Goal: Task Accomplishment & Management: Use online tool/utility

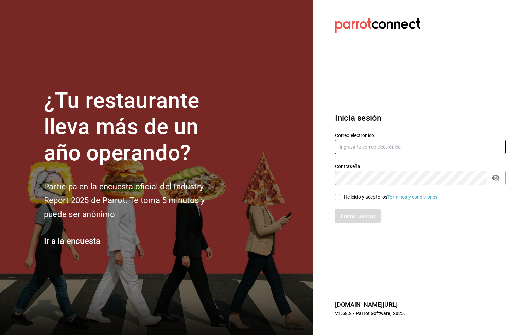
click at [356, 146] on input "text" at bounding box center [420, 147] width 171 height 14
type input "[EMAIL_ADDRESS][DOMAIN_NAME]"
click at [496, 179] on icon "passwordField" at bounding box center [496, 178] width 7 height 6
drag, startPoint x: 336, startPoint y: 196, endPoint x: 334, endPoint y: 200, distance: 4.7
click at [336, 196] on input "He leído y acepto los Términos y condiciones." at bounding box center [338, 197] width 6 height 6
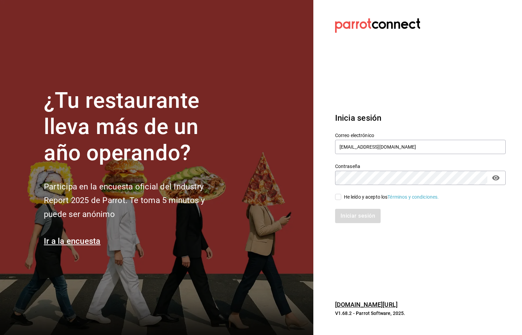
checkbox input "true"
click at [352, 216] on button "Iniciar sesión" at bounding box center [358, 216] width 46 height 14
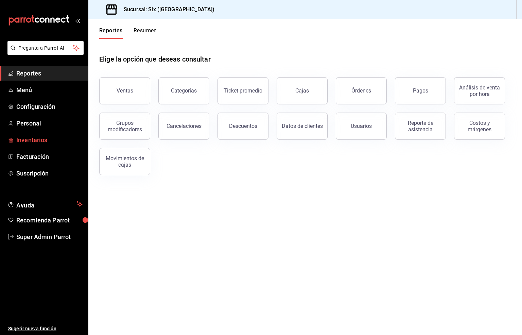
click at [30, 139] on span "Inventarios" at bounding box center [49, 139] width 66 height 9
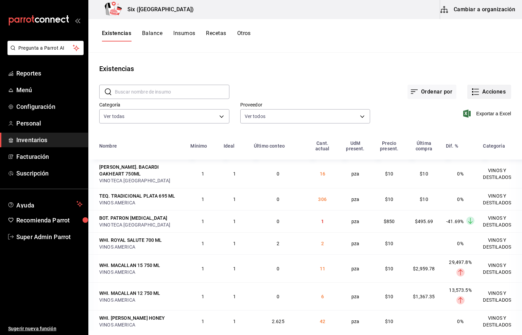
click at [486, 92] on button "Acciones" at bounding box center [490, 92] width 44 height 14
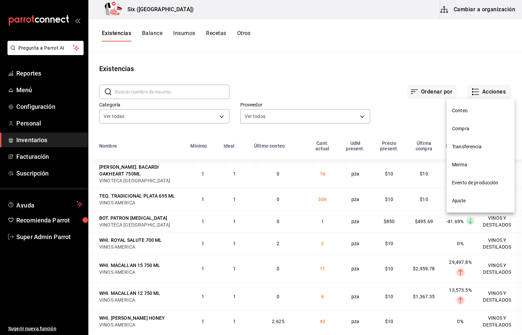
click at [463, 131] on span "Compra" at bounding box center [480, 128] width 57 height 7
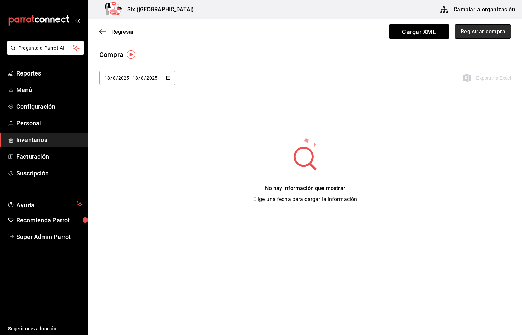
click at [477, 30] on button "Registrar compra" at bounding box center [483, 31] width 56 height 14
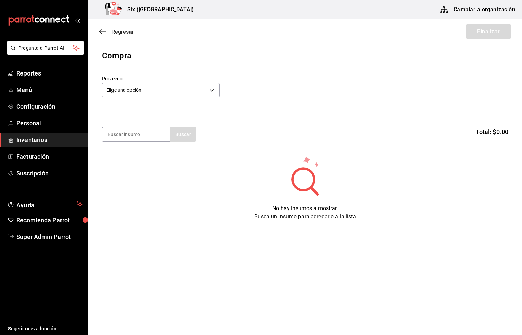
click at [123, 30] on span "Regresar" at bounding box center [123, 32] width 22 height 6
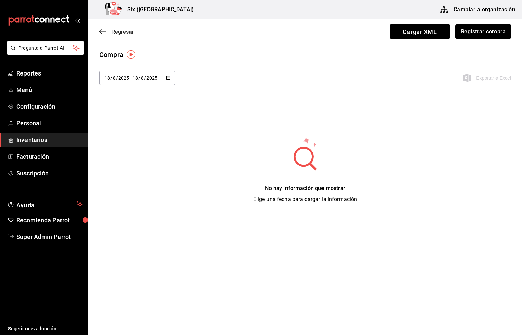
click at [124, 29] on span "Regresar" at bounding box center [123, 32] width 22 height 6
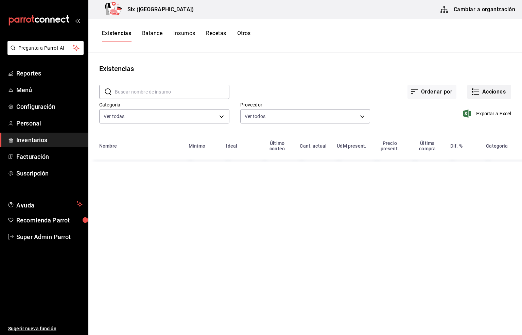
click at [492, 93] on button "Acciones" at bounding box center [490, 92] width 44 height 14
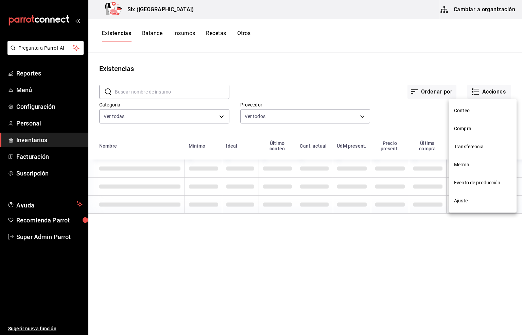
click at [457, 164] on span "Merma" at bounding box center [482, 164] width 57 height 7
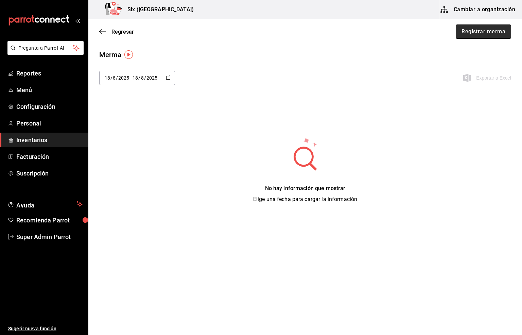
click at [472, 32] on button "Registrar merma" at bounding box center [483, 31] width 55 height 14
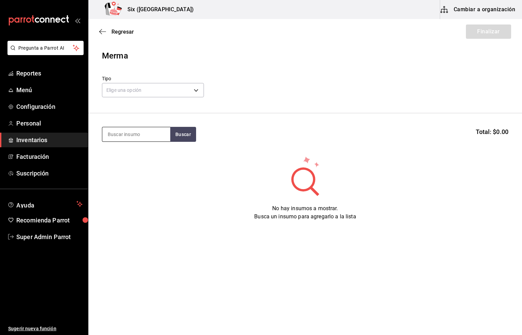
click at [119, 136] on input at bounding box center [136, 134] width 68 height 14
type input "centinela"
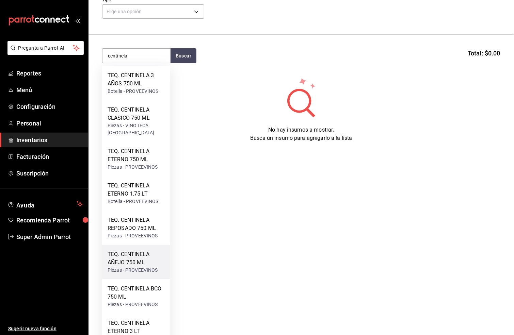
scroll to position [94, 0]
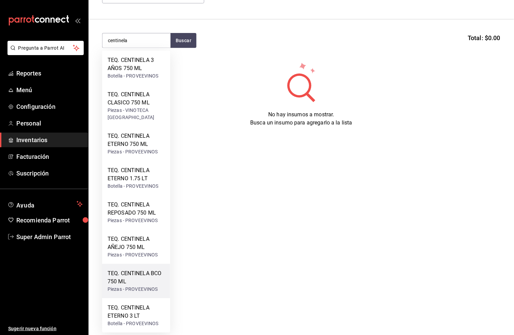
click at [132, 275] on div "TEQ. CENTINELA BCO 750 ML" at bounding box center [135, 277] width 57 height 16
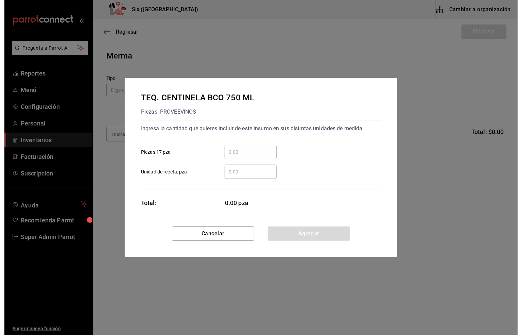
scroll to position [0, 0]
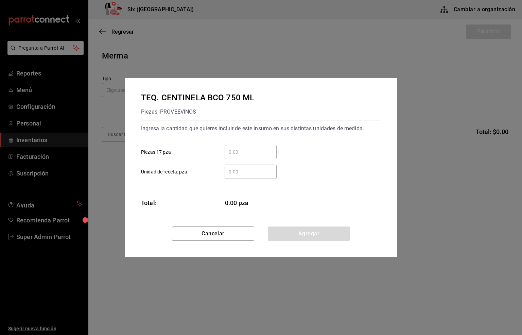
click at [241, 149] on input "​ Piezas 17 pza" at bounding box center [251, 152] width 52 height 8
type input "2"
click at [289, 232] on button "Agregar" at bounding box center [309, 234] width 82 height 14
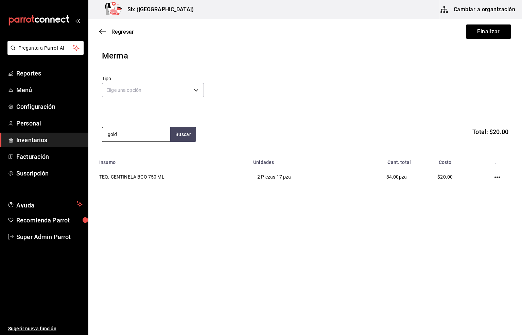
type input "gold"
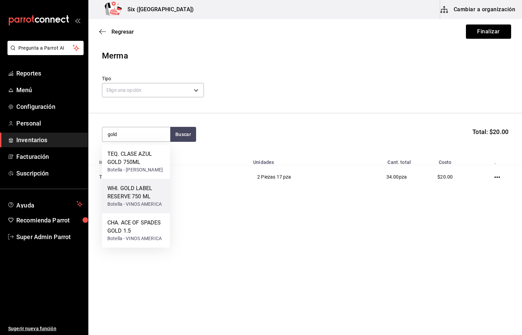
click at [142, 201] on div "WHI. GOLD LABEL RESERVE 750 ML" at bounding box center [135, 192] width 57 height 16
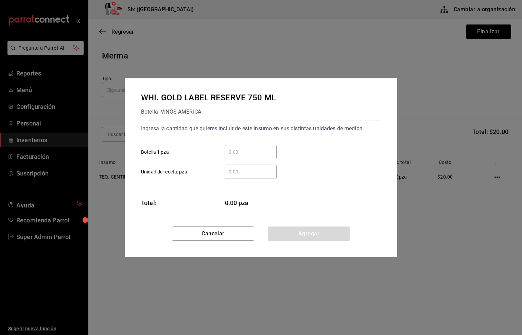
click at [247, 153] on input "​ Botella 1 pza" at bounding box center [251, 152] width 52 height 8
type input "2"
click at [319, 235] on button "Agregar" at bounding box center [309, 234] width 82 height 14
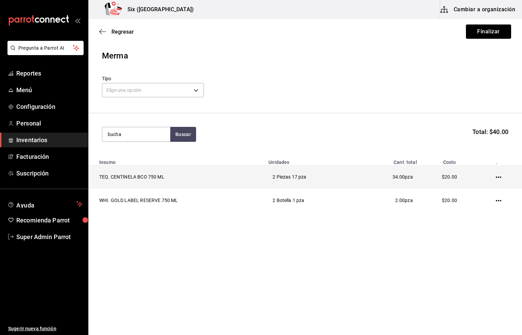
type input "bucha"
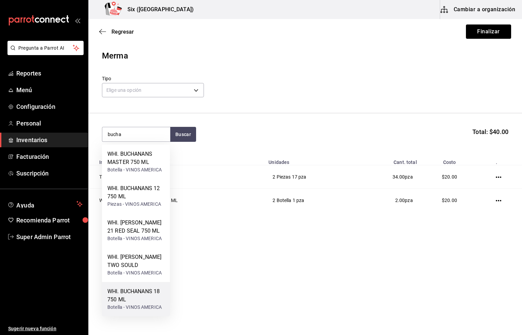
click at [136, 296] on div "WHI. BUCHANANS 18 750 ML" at bounding box center [135, 295] width 57 height 16
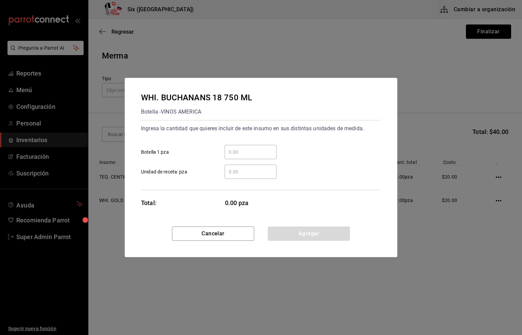
click at [237, 153] on input "​ Botella 1 pza" at bounding box center [251, 152] width 52 height 8
type input "1"
click at [310, 235] on button "Agregar" at bounding box center [309, 234] width 82 height 14
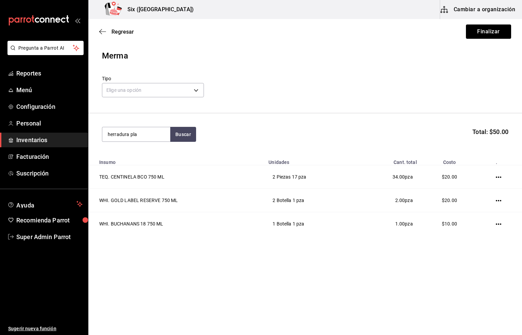
type input "herradura pla"
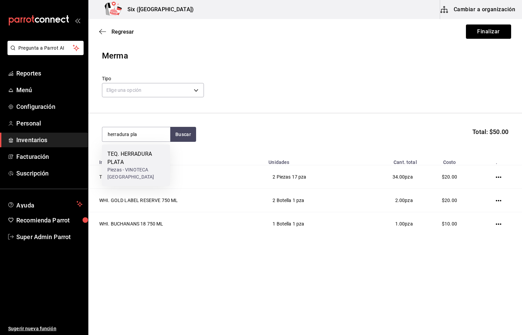
click at [121, 157] on div "TEQ. HERRADURA PLATA" at bounding box center [135, 158] width 57 height 16
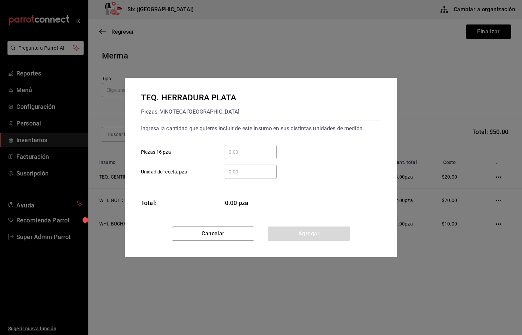
click at [230, 153] on input "​ Piezas 16 pza" at bounding box center [251, 152] width 52 height 8
type input "2"
click at [310, 237] on button "Agregar" at bounding box center [309, 234] width 82 height 14
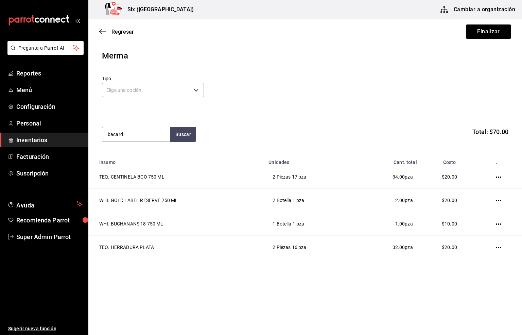
type input "bacard"
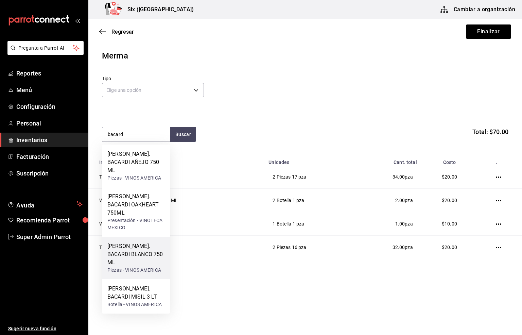
click at [140, 242] on div "[PERSON_NAME]. BACARDI BLANCO 750 ML" at bounding box center [135, 254] width 57 height 24
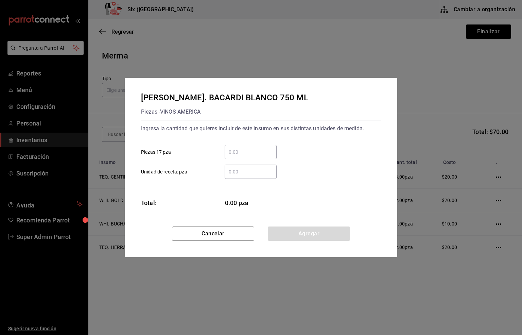
click at [241, 154] on input "​ Piezas 17 pza" at bounding box center [251, 152] width 52 height 8
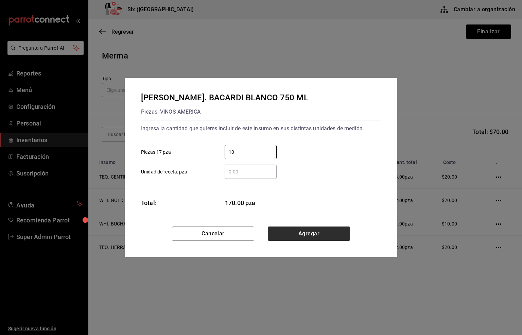
type input "10"
click at [299, 234] on button "Agregar" at bounding box center [309, 234] width 82 height 14
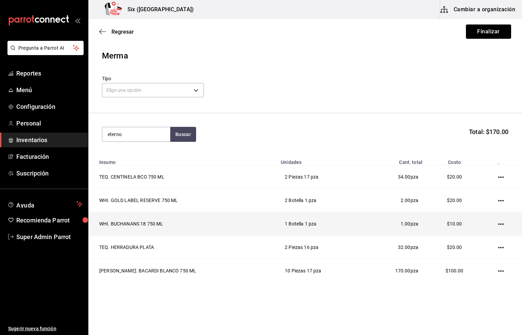
type input "eterno"
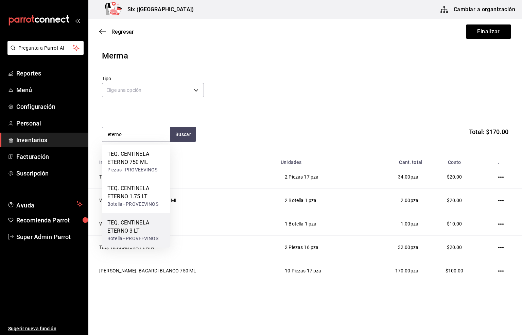
click at [135, 228] on div "TEQ. CENTINELA ETERNO 3 LT" at bounding box center [135, 227] width 57 height 16
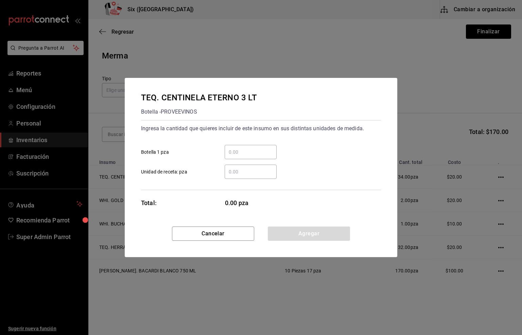
click at [241, 152] on input "​ Botella 1 pza" at bounding box center [251, 152] width 52 height 8
type input "2"
click at [314, 235] on button "Agregar" at bounding box center [309, 234] width 82 height 14
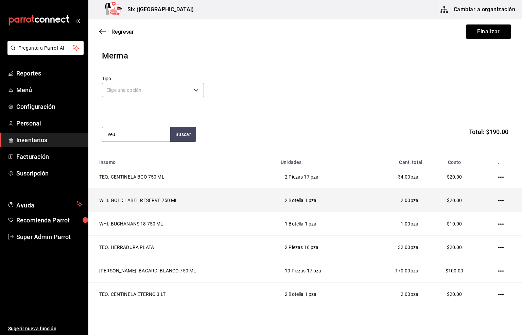
type input "veu"
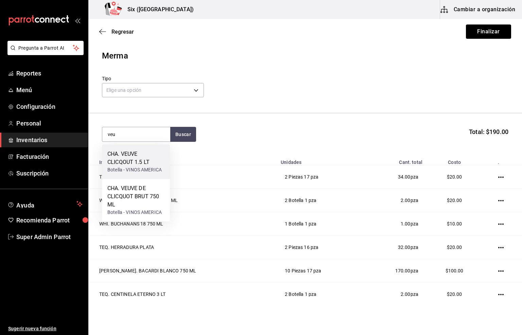
click at [126, 158] on div "CHA. VEUVE CLICQOUT 1.5 LT" at bounding box center [135, 158] width 57 height 16
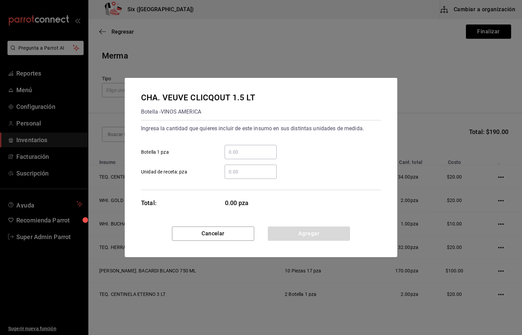
click at [241, 153] on input "​ Botella 1 pza" at bounding box center [251, 152] width 52 height 8
type input "1"
click at [293, 233] on button "Agregar" at bounding box center [309, 234] width 82 height 14
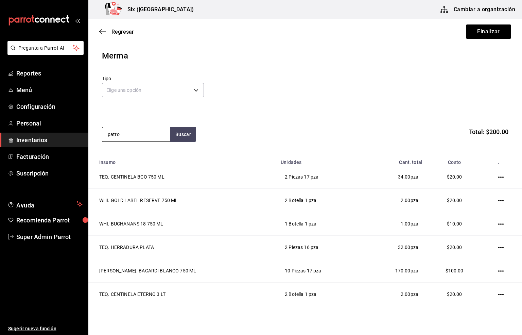
type input "patro"
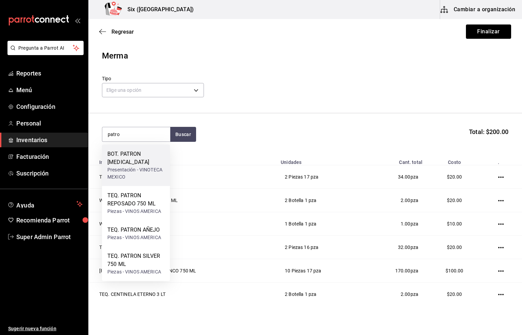
click at [120, 167] on div "Presentación - VINOTECA MEXICO" at bounding box center [135, 173] width 57 height 14
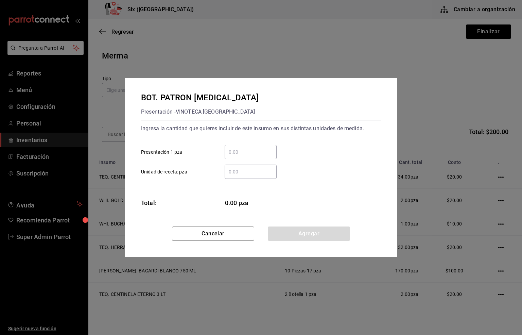
click at [246, 148] on input "​ Presentación 1 pza" at bounding box center [251, 152] width 52 height 8
type input "1"
click at [306, 234] on button "Agregar" at bounding box center [309, 234] width 82 height 14
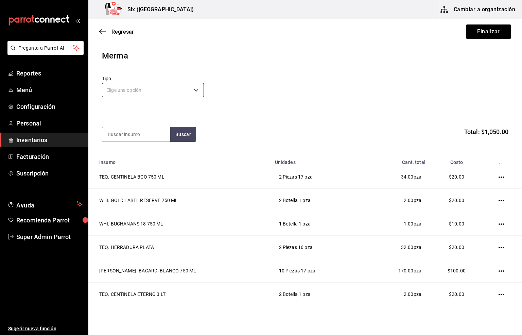
click at [115, 94] on body "Pregunta a Parrot AI Reportes Menú Configuración Personal Inventarios Facturaci…" at bounding box center [261, 148] width 522 height 297
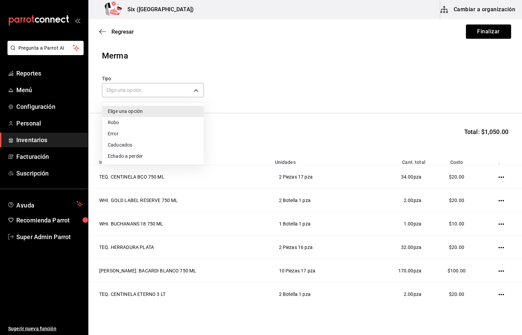
click at [120, 134] on li "Error" at bounding box center [152, 133] width 101 height 11
type input "ERROR"
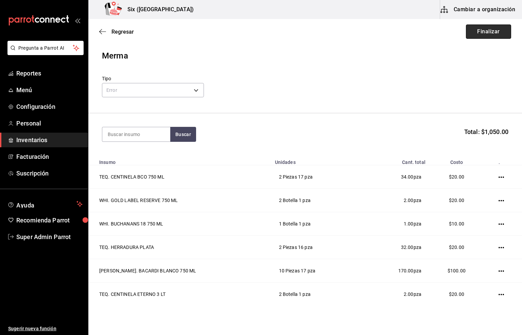
click at [469, 30] on button "Finalizar" at bounding box center [488, 31] width 45 height 14
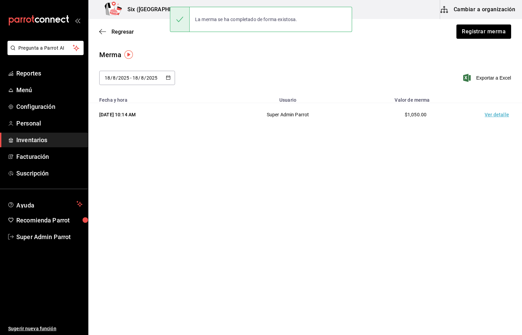
click at [496, 117] on td "Ver detalle" at bounding box center [499, 114] width 48 height 23
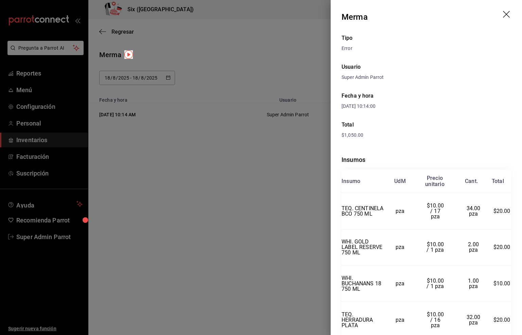
click at [503, 15] on icon "drag" at bounding box center [507, 15] width 8 height 8
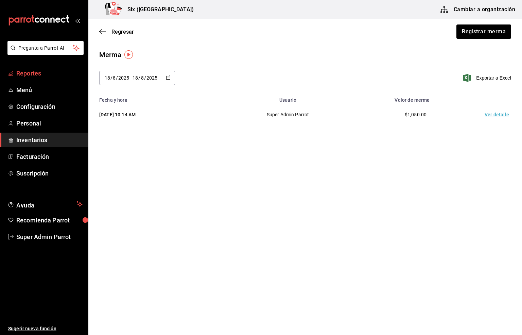
click at [26, 72] on span "Reportes" at bounding box center [49, 73] width 66 height 9
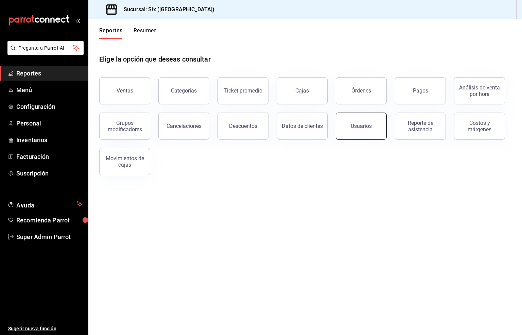
click at [364, 127] on div "Usuarios" at bounding box center [361, 126] width 21 height 6
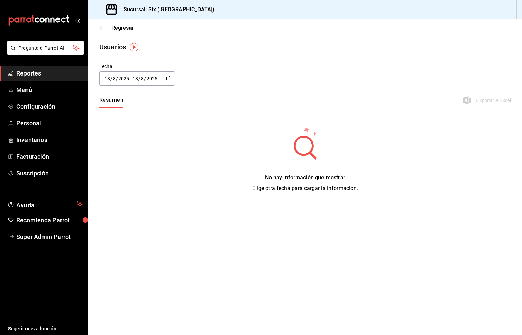
click at [109, 77] on input "18" at bounding box center [107, 78] width 6 height 5
click at [121, 179] on li "Rango de fechas" at bounding box center [131, 176] width 64 height 15
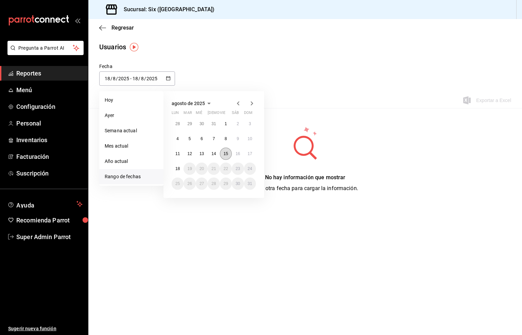
click at [224, 153] on abbr "15" at bounding box center [226, 153] width 4 height 5
click at [250, 154] on abbr "17" at bounding box center [250, 153] width 4 height 5
type input "[DATE]"
type input "15"
type input "[DATE]"
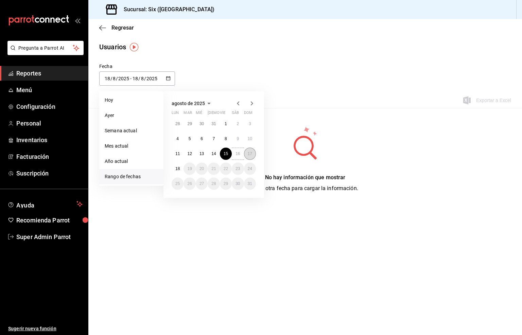
type input "17"
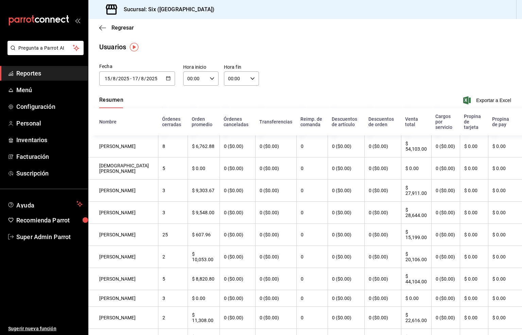
click at [187, 80] on input "00:00" at bounding box center [195, 79] width 24 height 14
click at [190, 130] on span "21" at bounding box center [190, 132] width 6 height 5
type input "21:00"
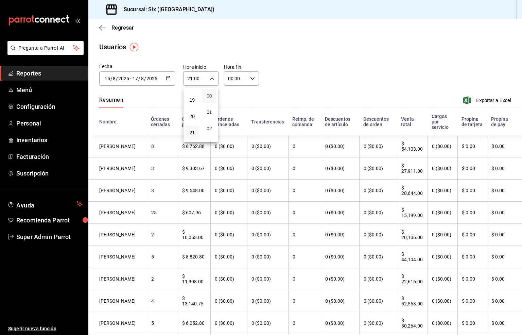
click at [207, 97] on span "00" at bounding box center [209, 95] width 6 height 5
click at [229, 78] on div at bounding box center [261, 167] width 522 height 335
click at [228, 79] on input "00:00" at bounding box center [236, 79] width 24 height 14
click at [226, 114] on button "14" at bounding box center [230, 121] width 15 height 14
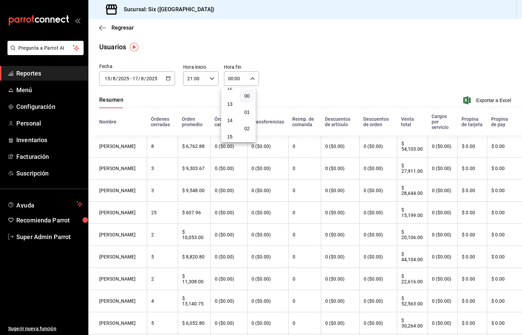
type input "14:00"
click at [249, 93] on span "00" at bounding box center [250, 95] width 6 height 5
click at [482, 100] on div at bounding box center [261, 167] width 522 height 335
click at [481, 100] on span "Exportar a Excel" at bounding box center [488, 100] width 47 height 8
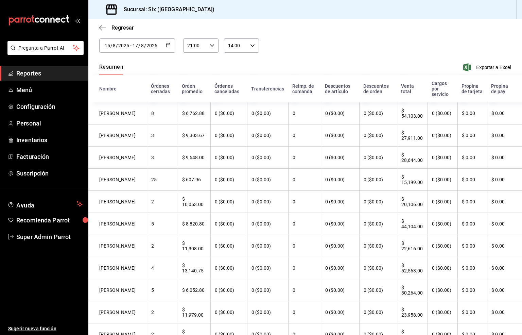
scroll to position [51, 0]
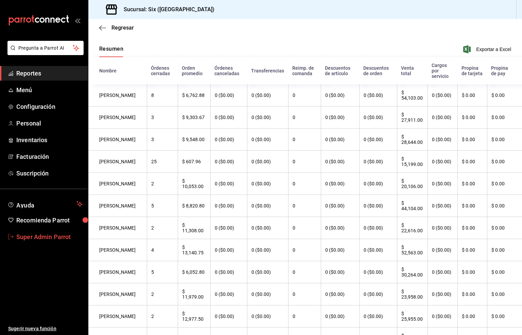
click at [46, 234] on span "Super Admin Parrot" at bounding box center [49, 236] width 66 height 9
